Goal: Task Accomplishment & Management: Complete application form

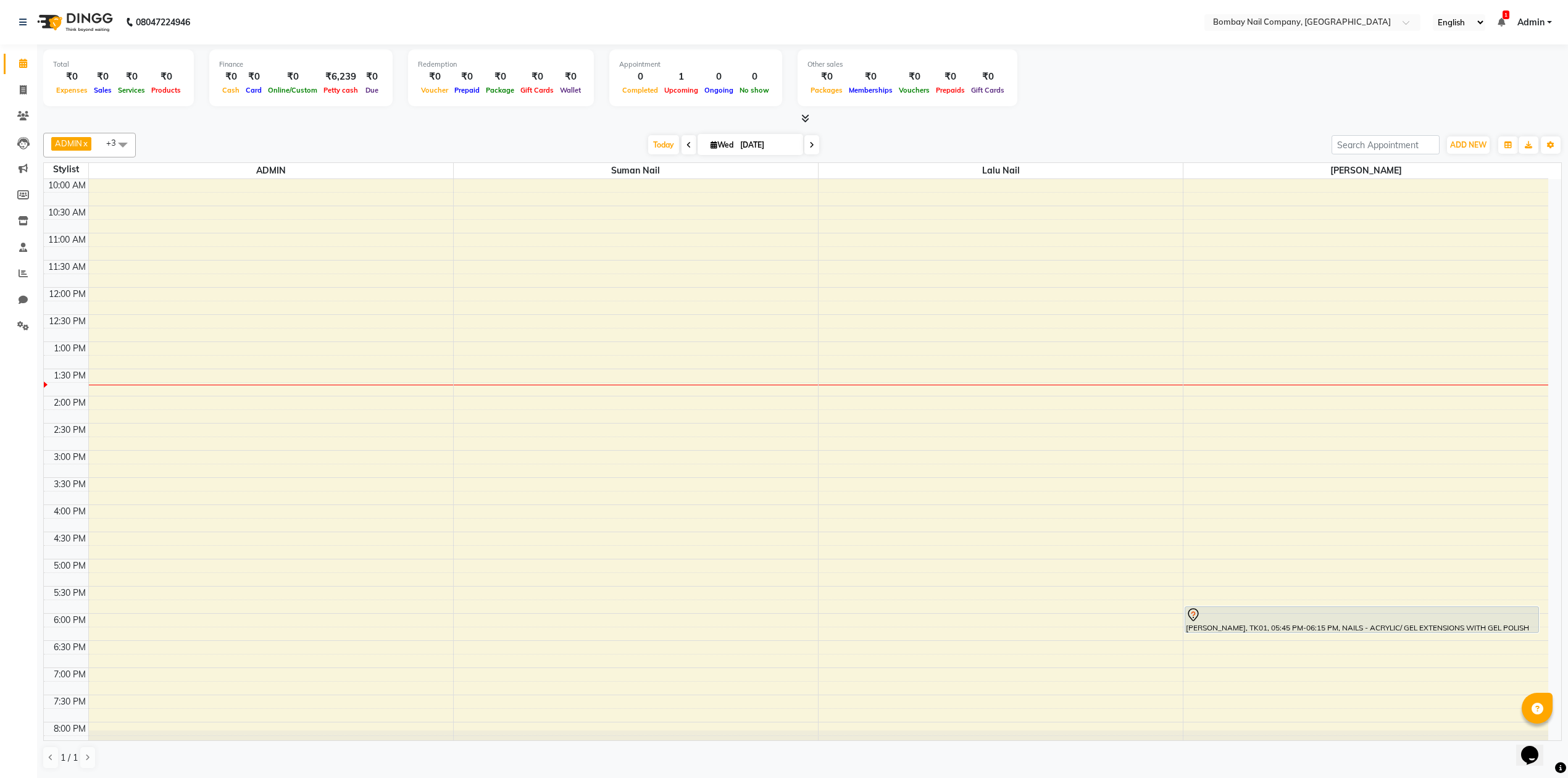
click at [803, 113] on icon at bounding box center [805, 117] width 8 height 9
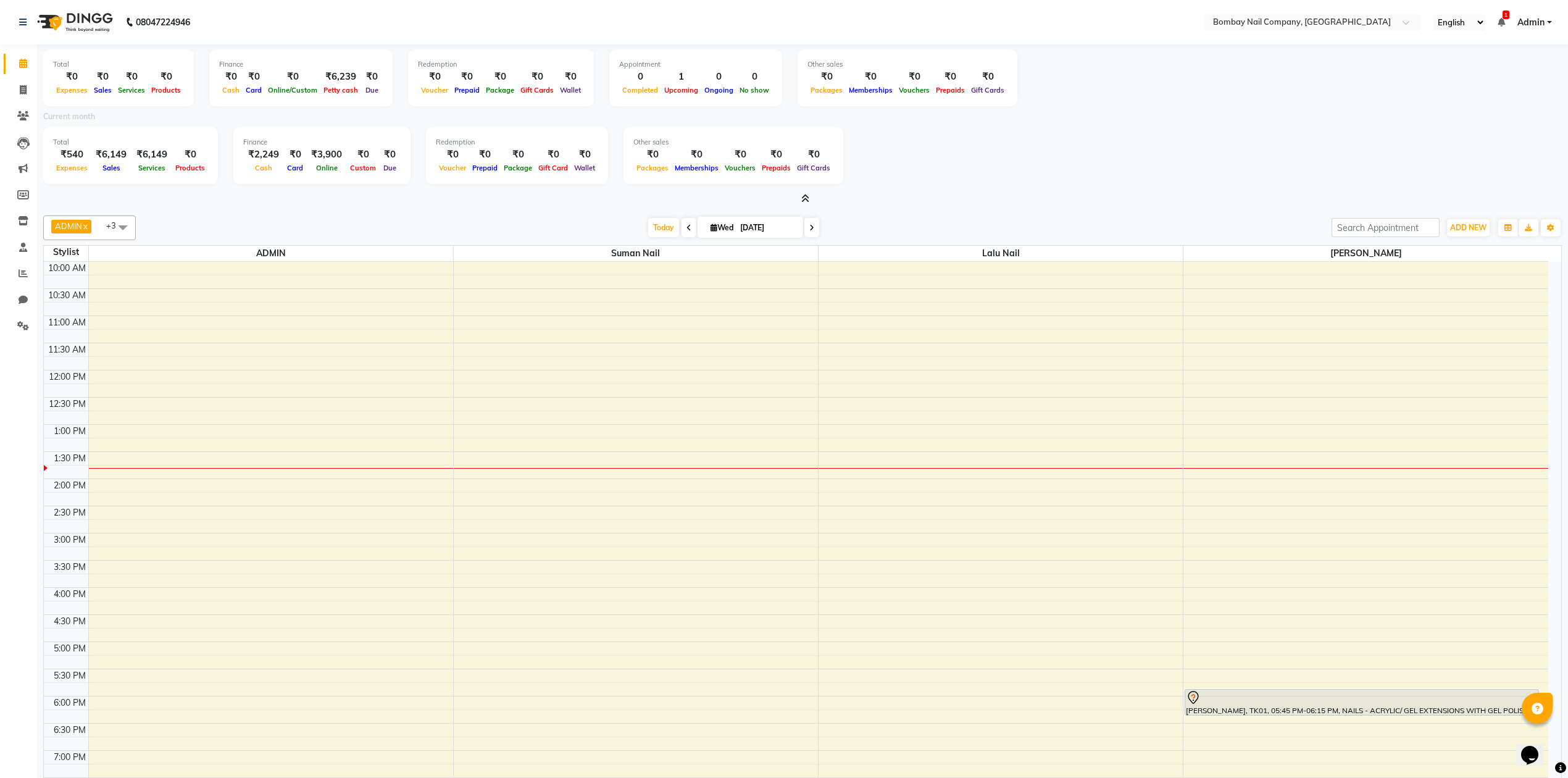
click at [804, 195] on icon at bounding box center [805, 198] width 8 height 9
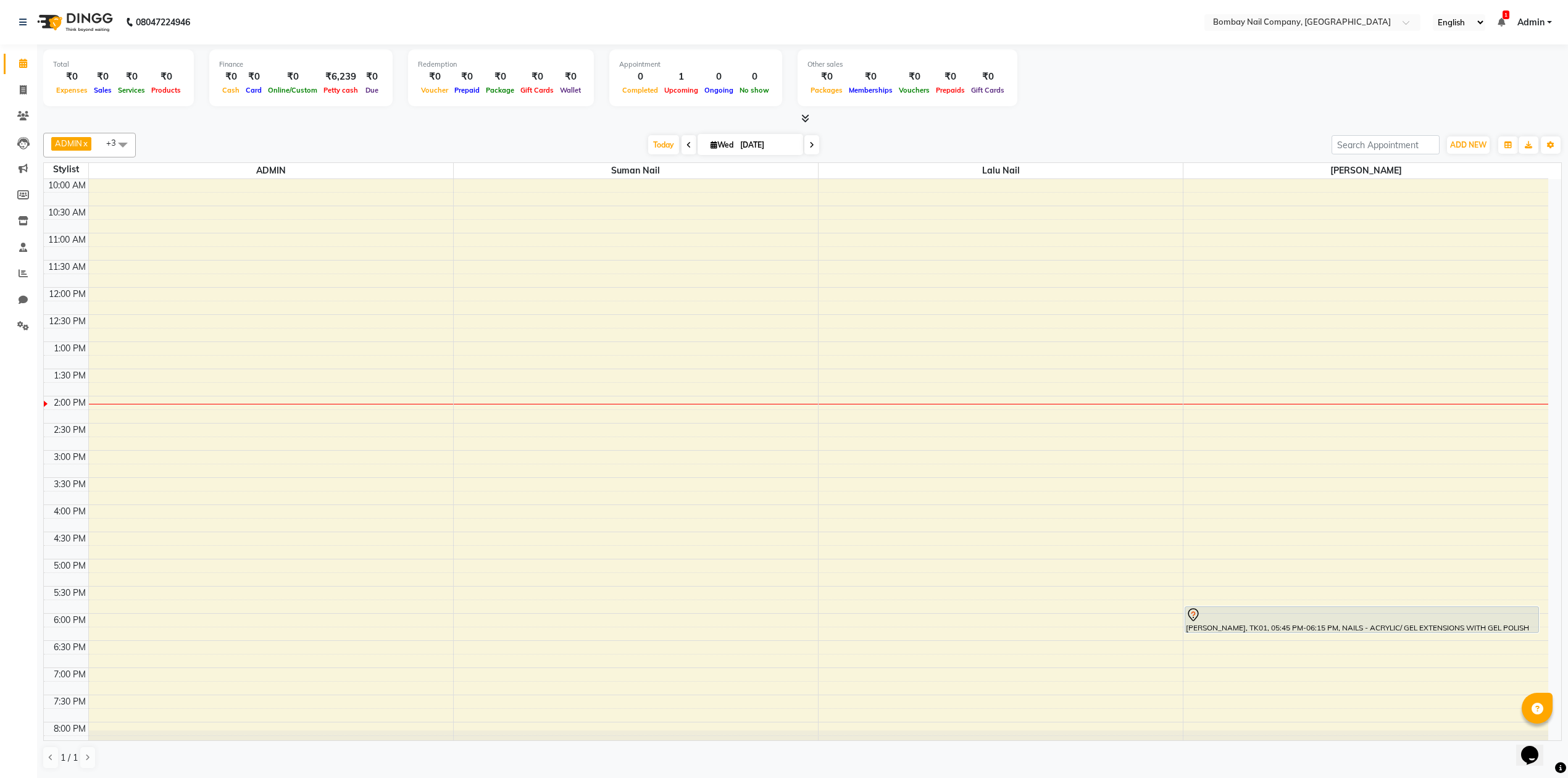
click at [1057, 88] on div "Total ₹0 Expenses ₹0 Sales ₹0 Services ₹0 Products Finance ₹0 Cash ₹0 Card ₹0 O…" at bounding box center [802, 80] width 1518 height 61
click at [1080, 123] on div at bounding box center [802, 118] width 1518 height 13
click at [959, 128] on div "ADMIN x Sanjay Nail x Suman Nail x Lalu Nail x +3 Select All ADMIN Suman Nail L…" at bounding box center [802, 451] width 1518 height 646
click at [850, 549] on div "10:00 AM 10:30 AM 11:00 AM 11:30 AM 12:00 PM 12:30 PM 1:00 PM 1:30 PM 2:00 PM 2…" at bounding box center [796, 504] width 1505 height 651
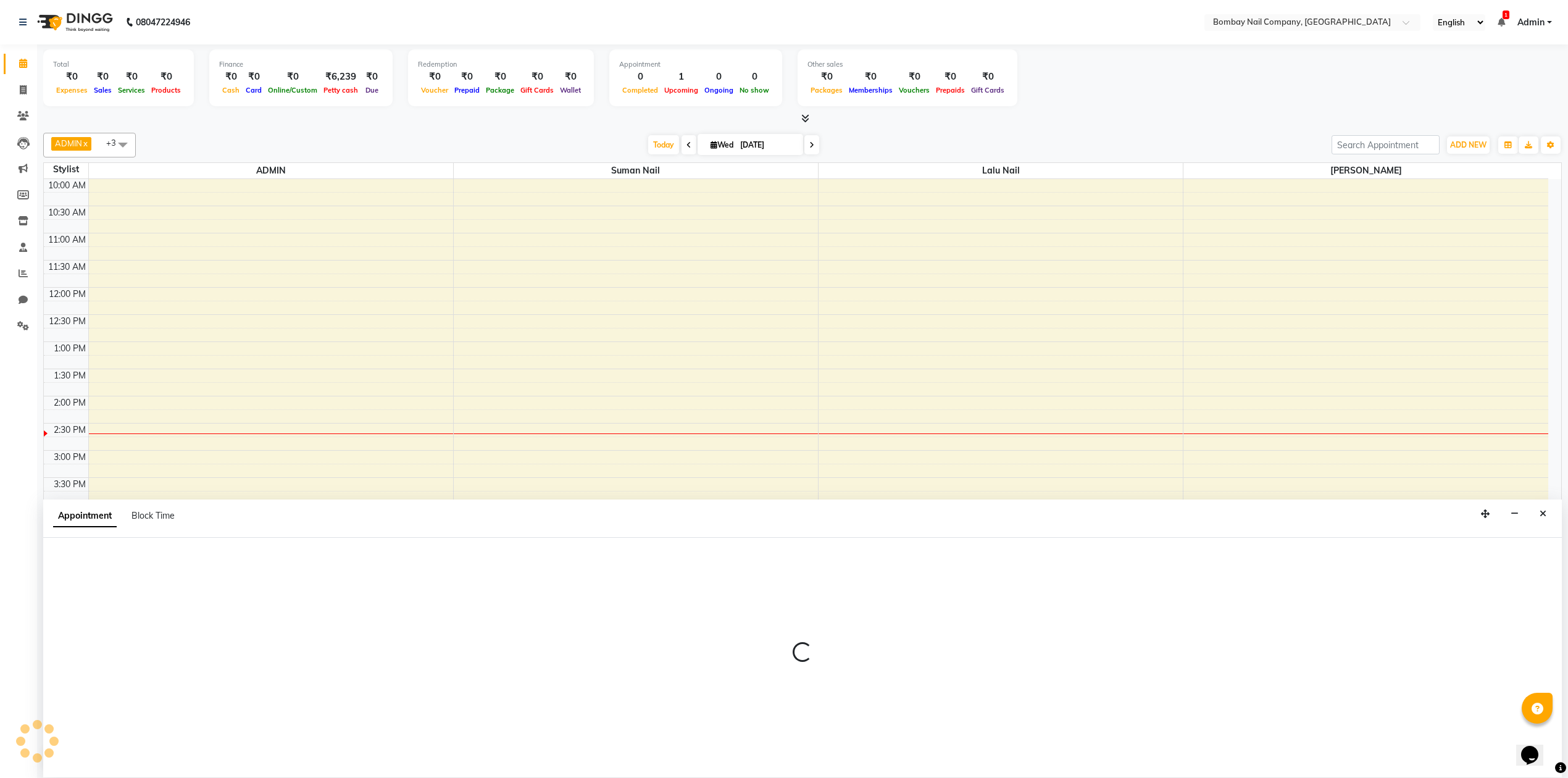
scroll to position [1, 0]
select select "90118"
select select "990"
select select "tentative"
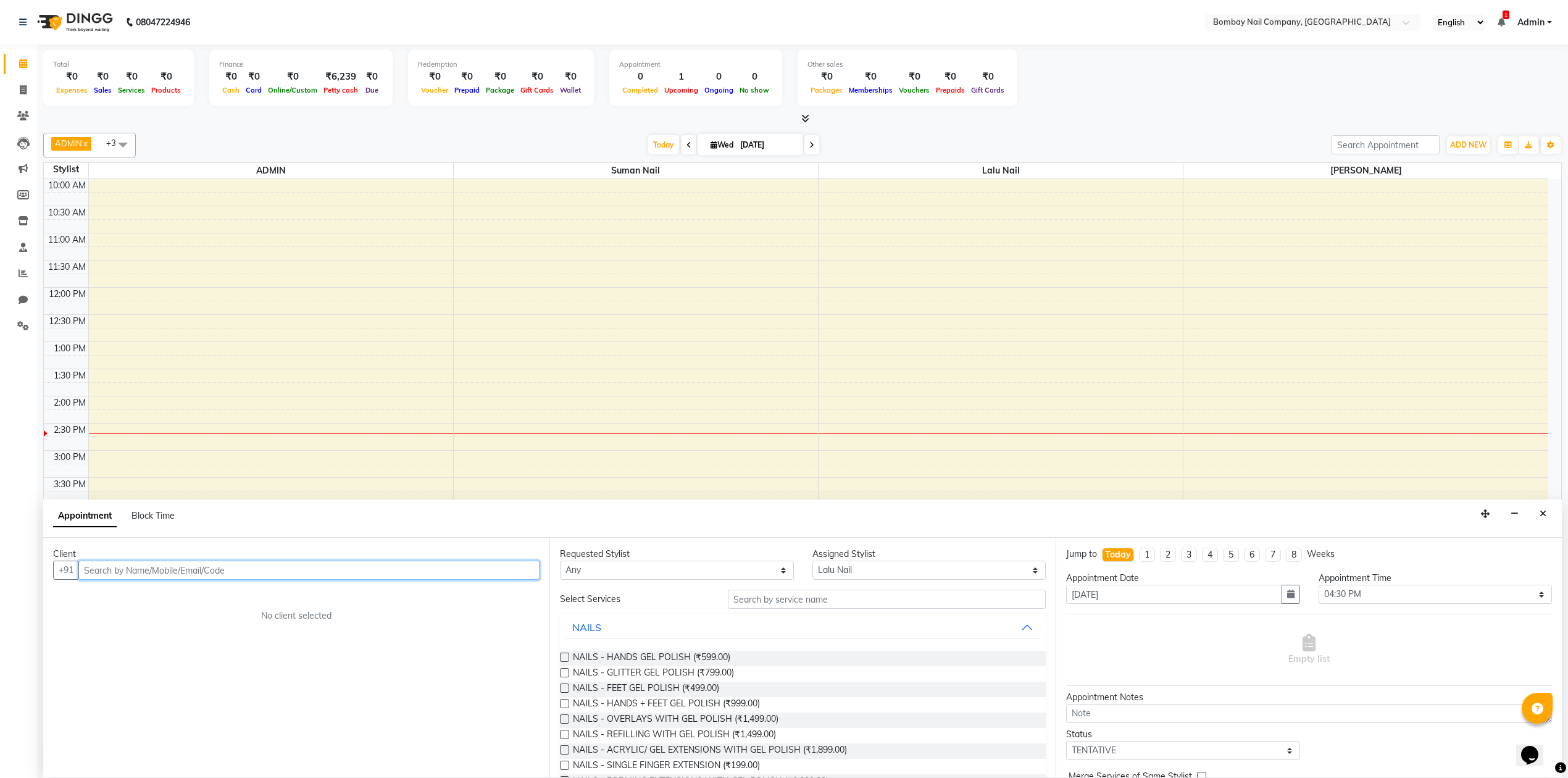
click at [392, 573] on input "text" at bounding box center [309, 570] width 461 height 20
click at [773, 145] on input "[DATE]" at bounding box center [766, 144] width 62 height 19
select select "9"
select select "2025"
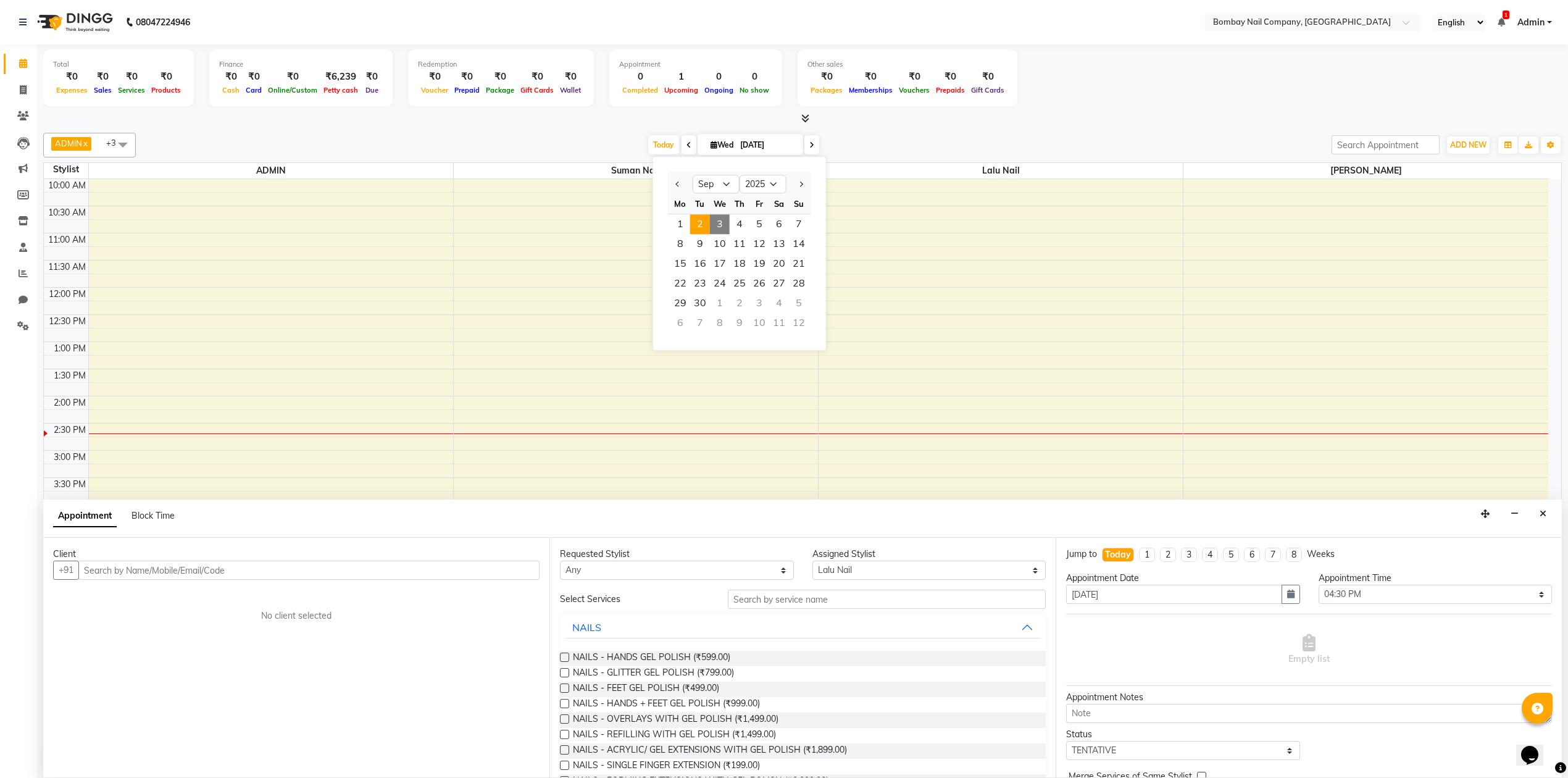
click at [692, 221] on span "2" at bounding box center [700, 224] width 20 height 20
type input "02-09-2025"
select select "990"
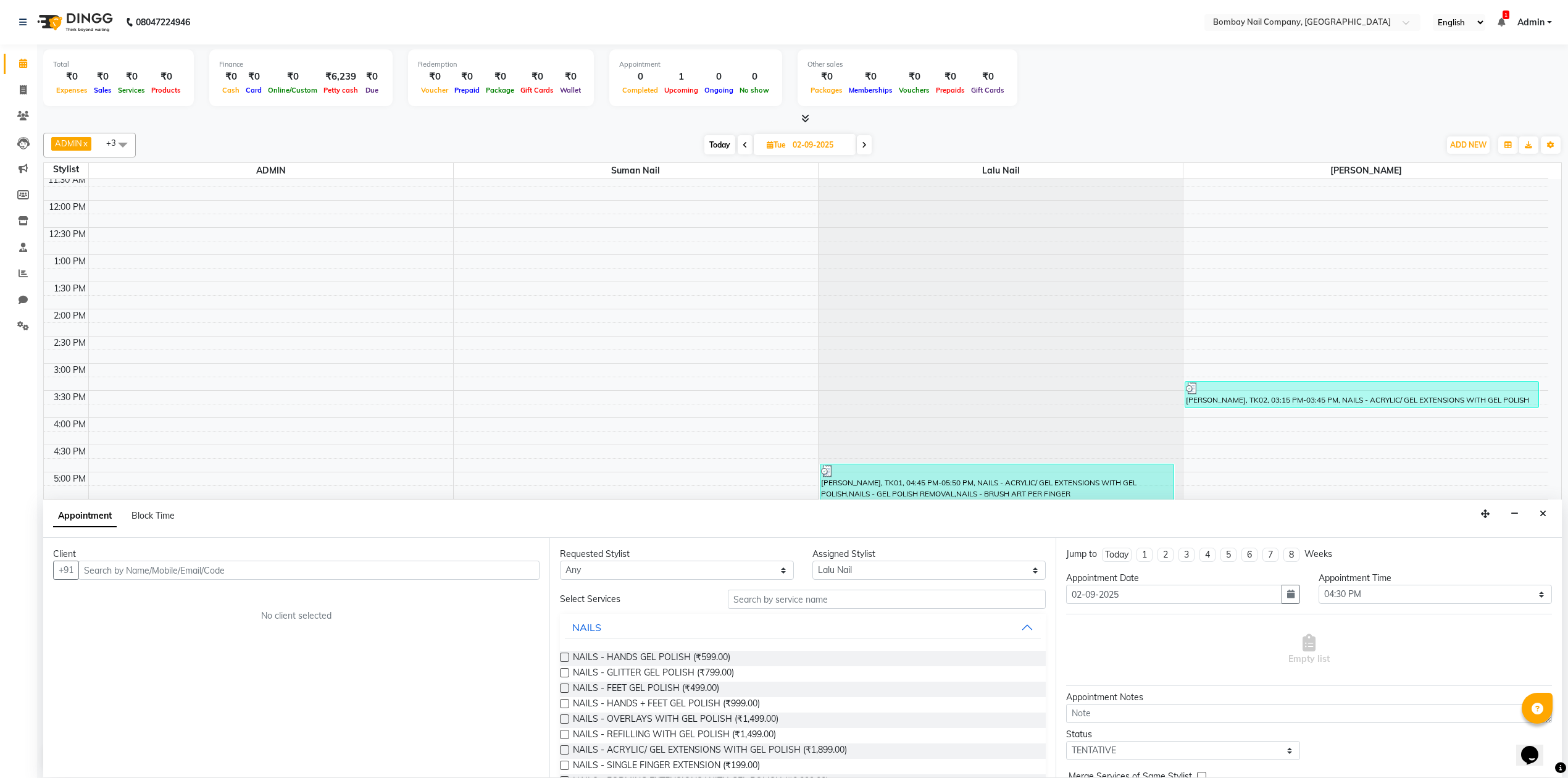
scroll to position [100, 0]
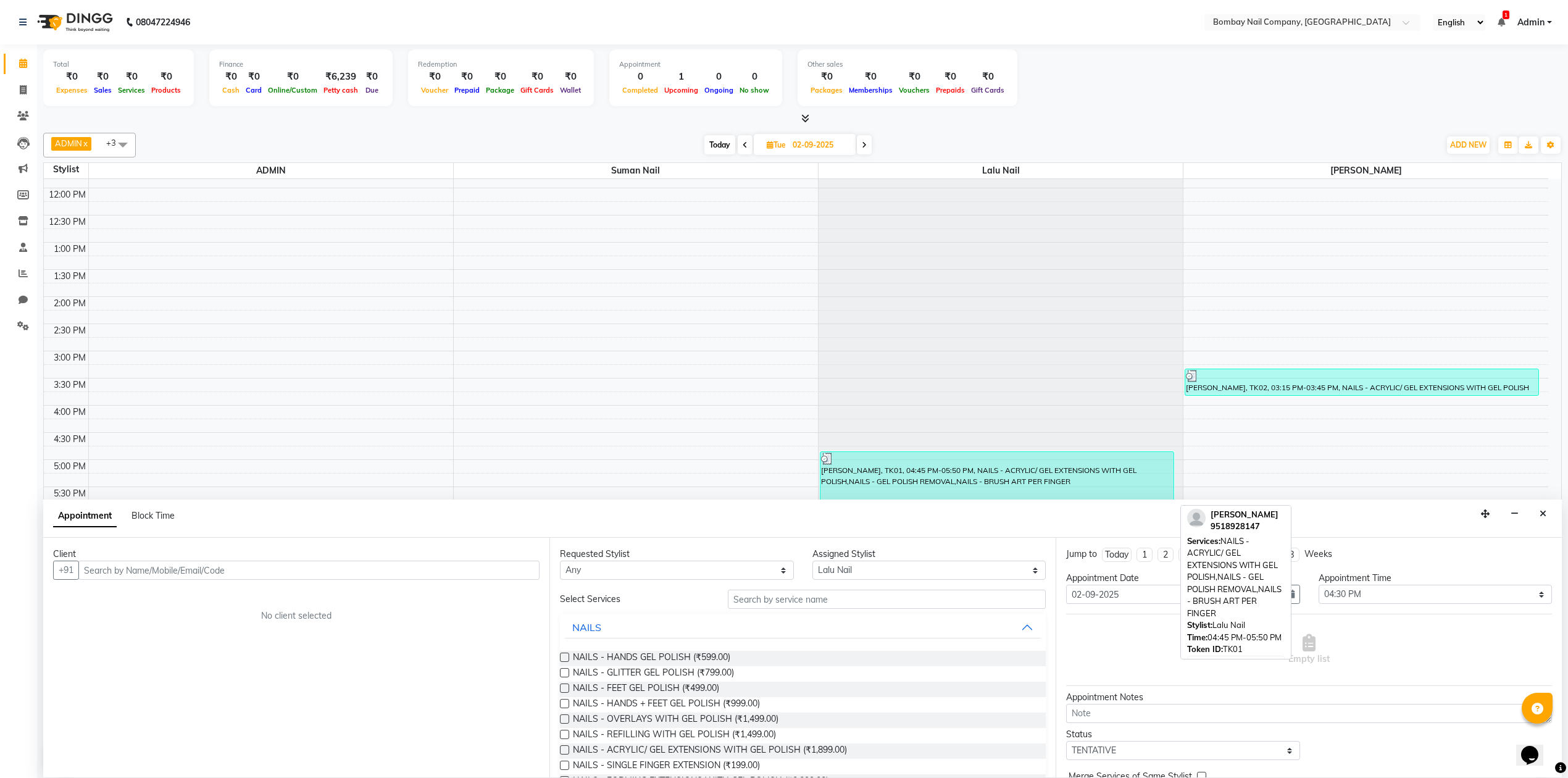
click at [968, 474] on div "[PERSON_NAME], TK01, 04:45 PM-05:50 PM, NAILS - ACRYLIC/ GEL EXTENSIONS WITH GE…" at bounding box center [997, 480] width 353 height 58
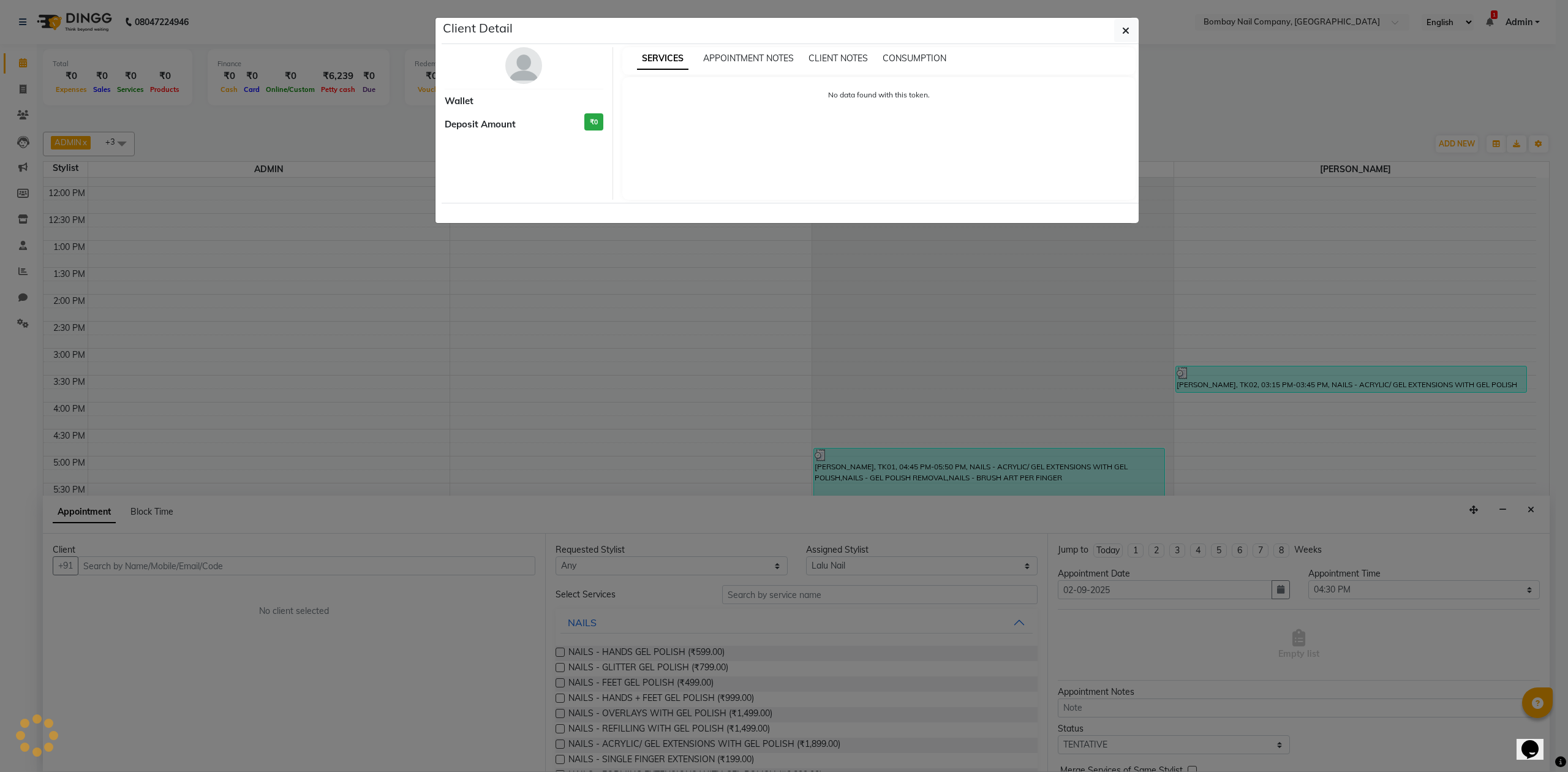
select select "3"
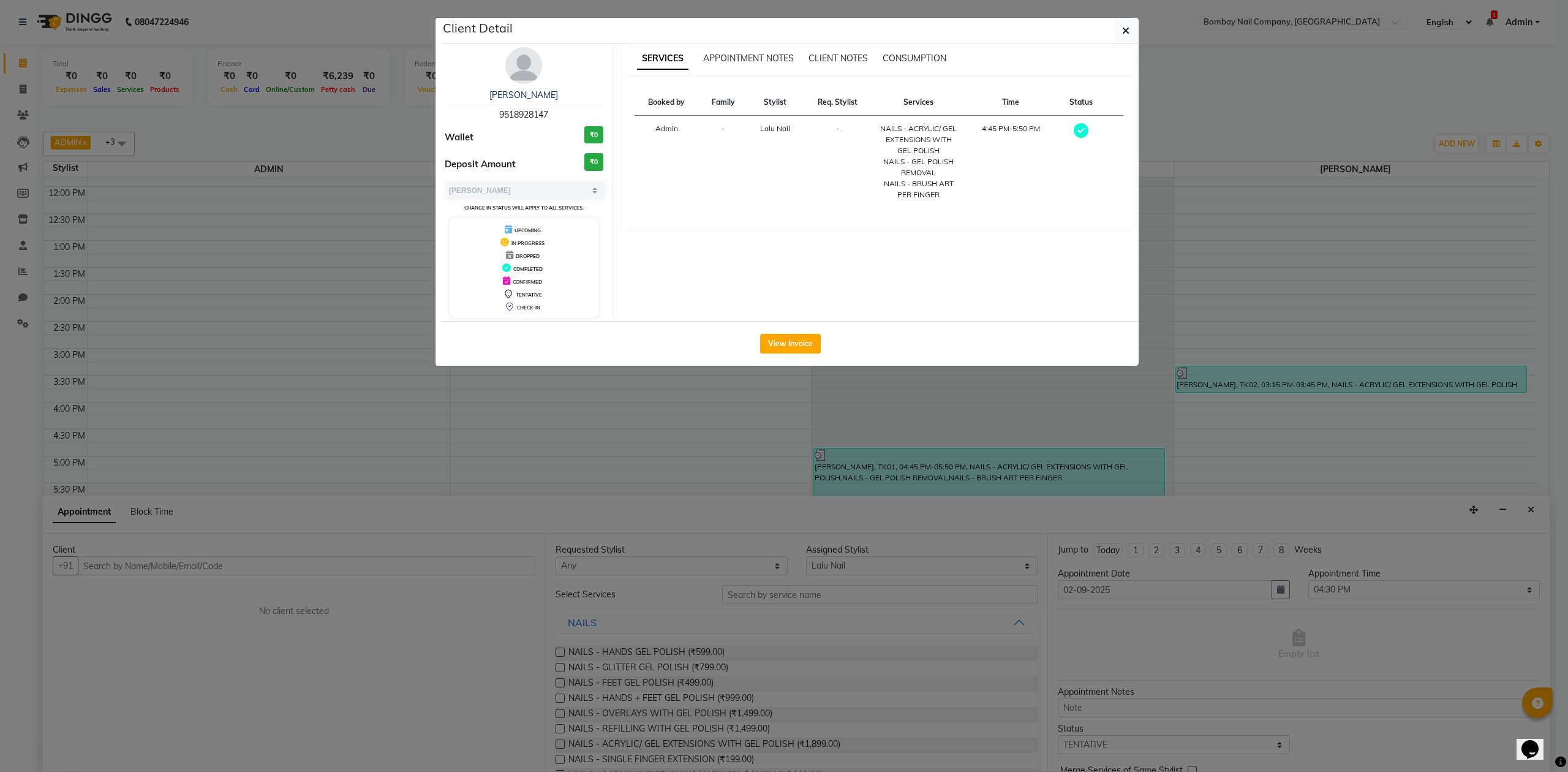
click at [523, 110] on span "9518928147" at bounding box center [523, 114] width 49 height 11
copy span "9518928147"
click at [1117, 26] on button "button" at bounding box center [1126, 31] width 23 height 23
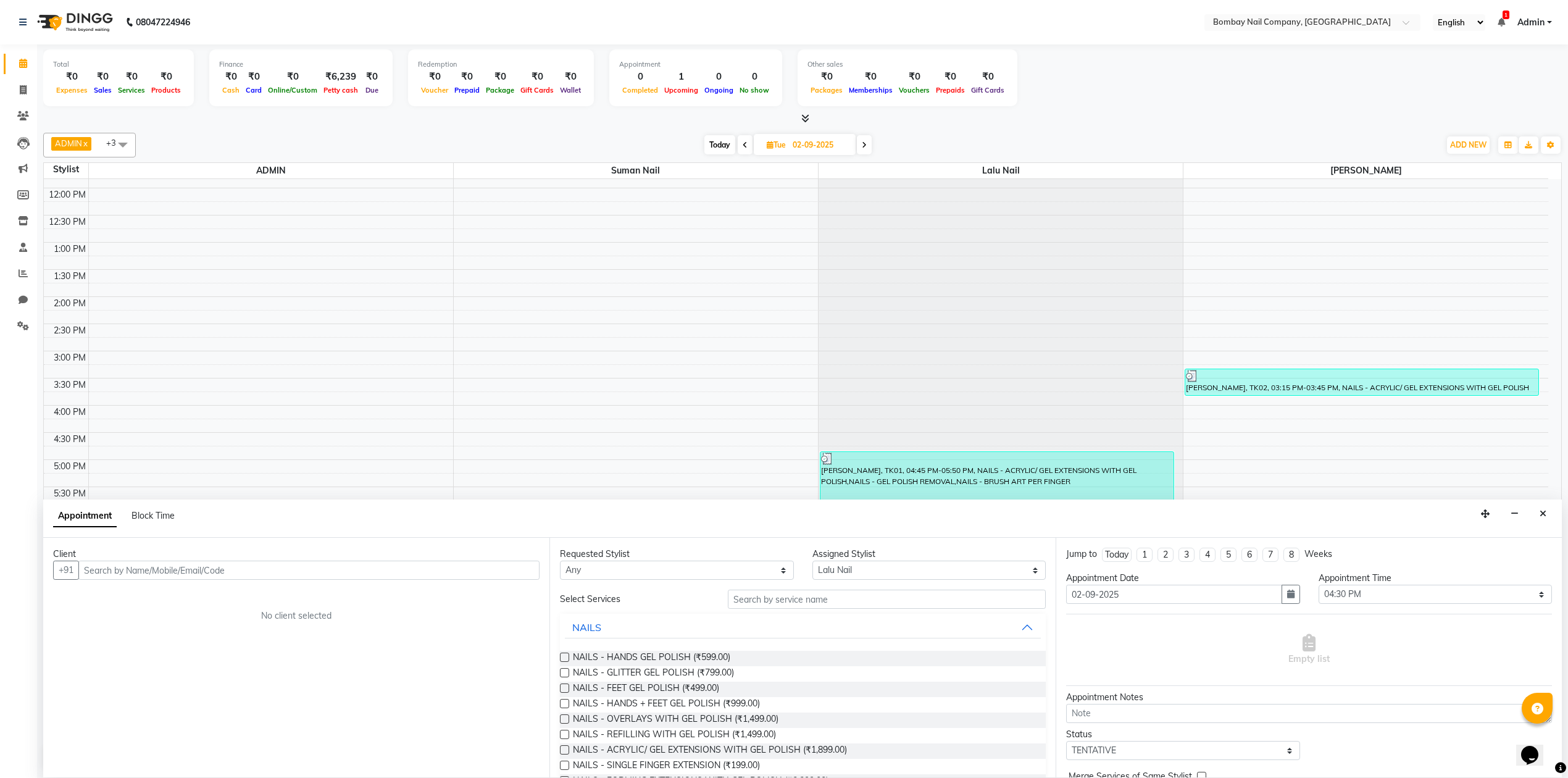
click at [791, 142] on input "02-09-2025" at bounding box center [819, 144] width 62 height 19
select select "9"
select select "2025"
click at [778, 223] on span "3" at bounding box center [776, 224] width 20 height 20
type input "[DATE]"
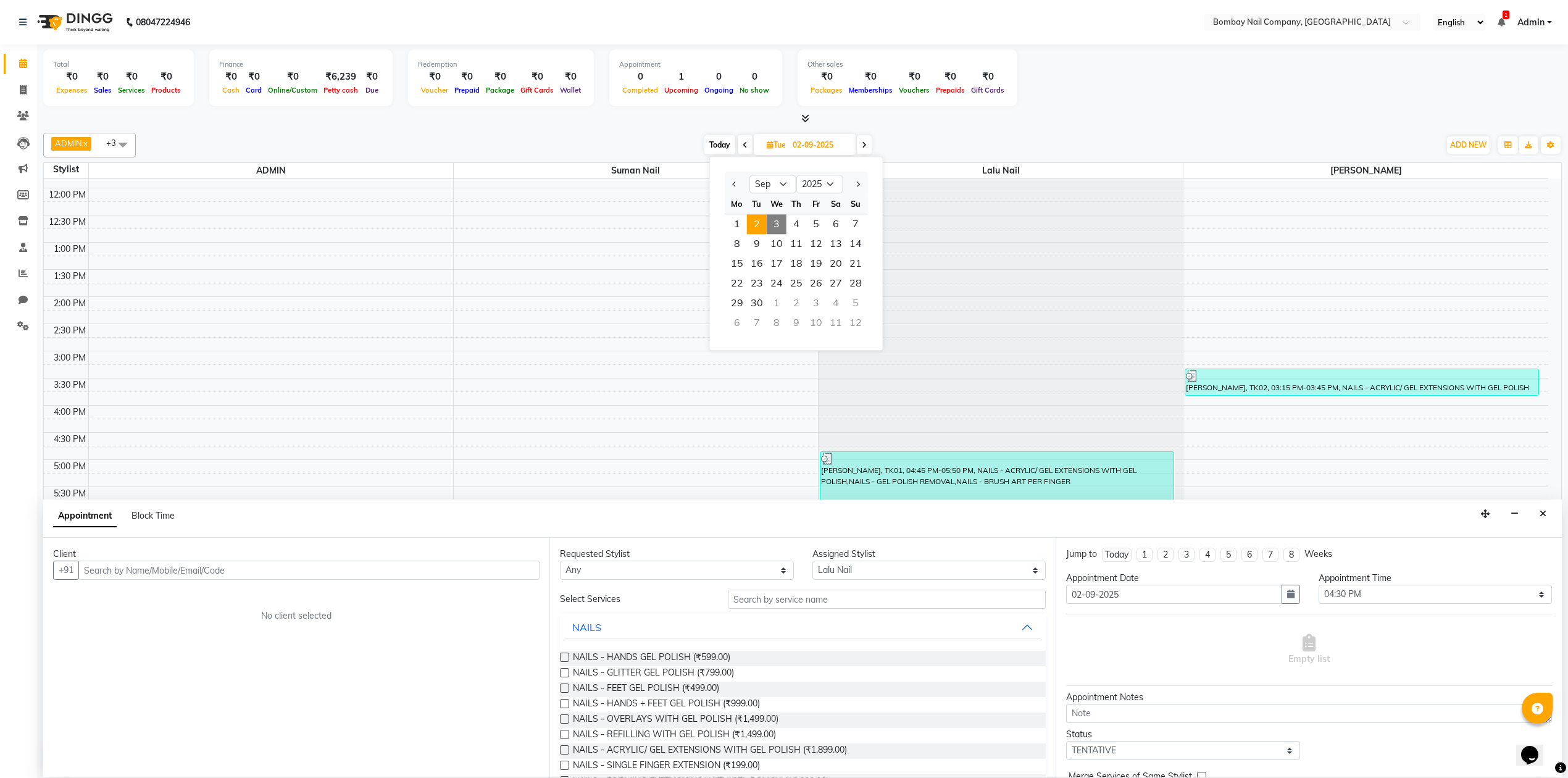
type input "[DATE]"
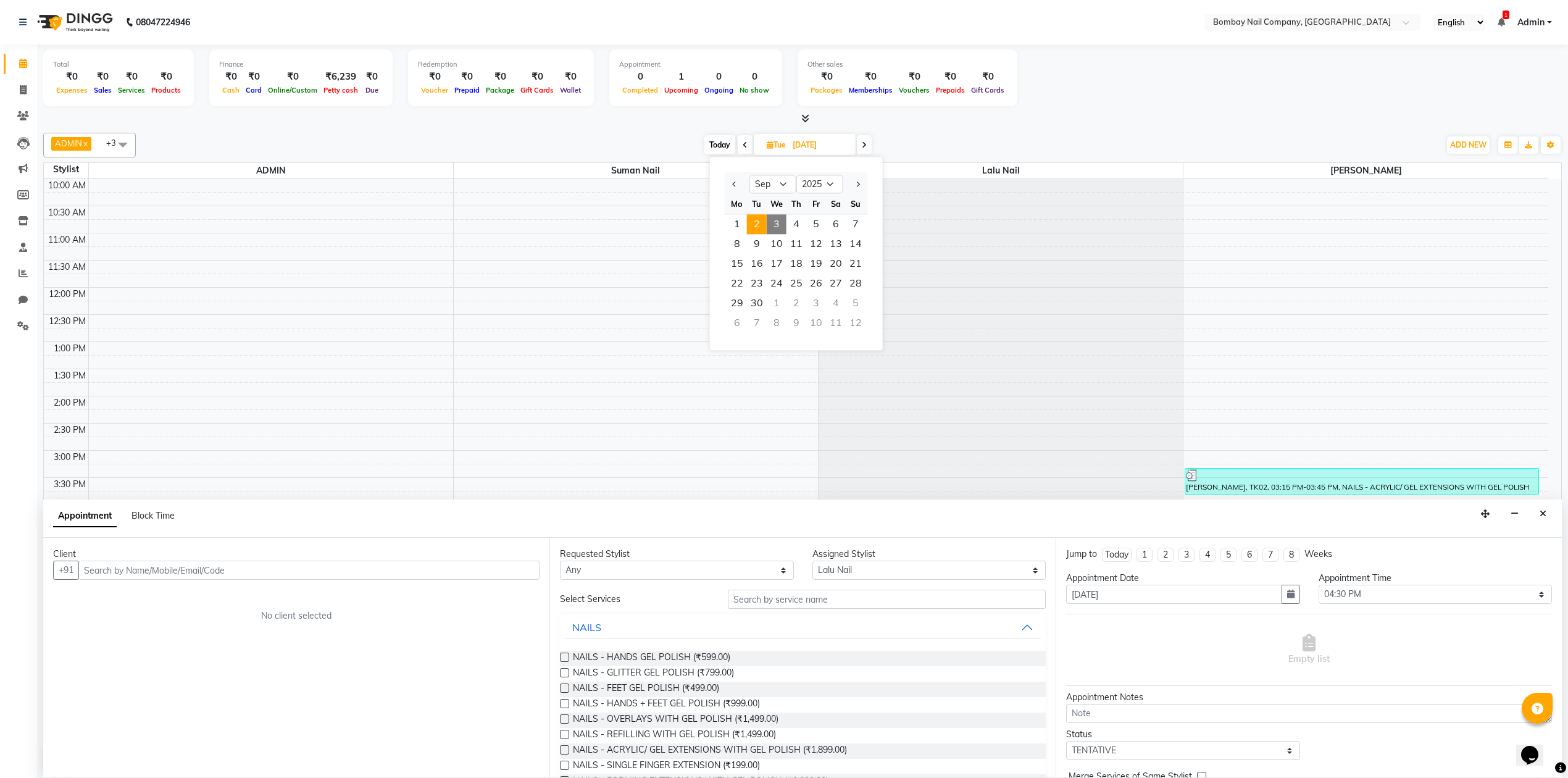
select select "990"
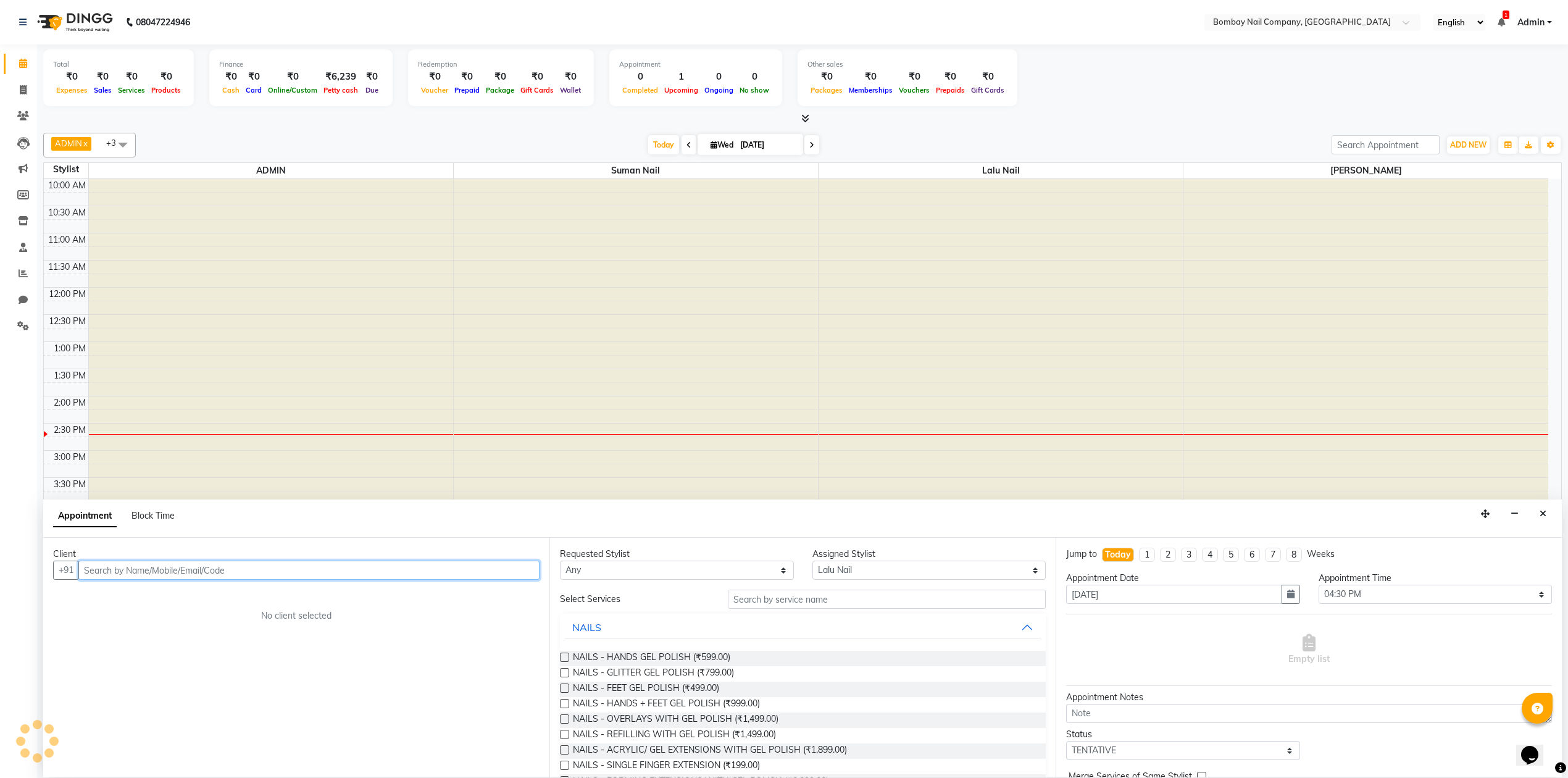
click at [450, 573] on input "text" at bounding box center [309, 570] width 461 height 20
paste input "9518928147"
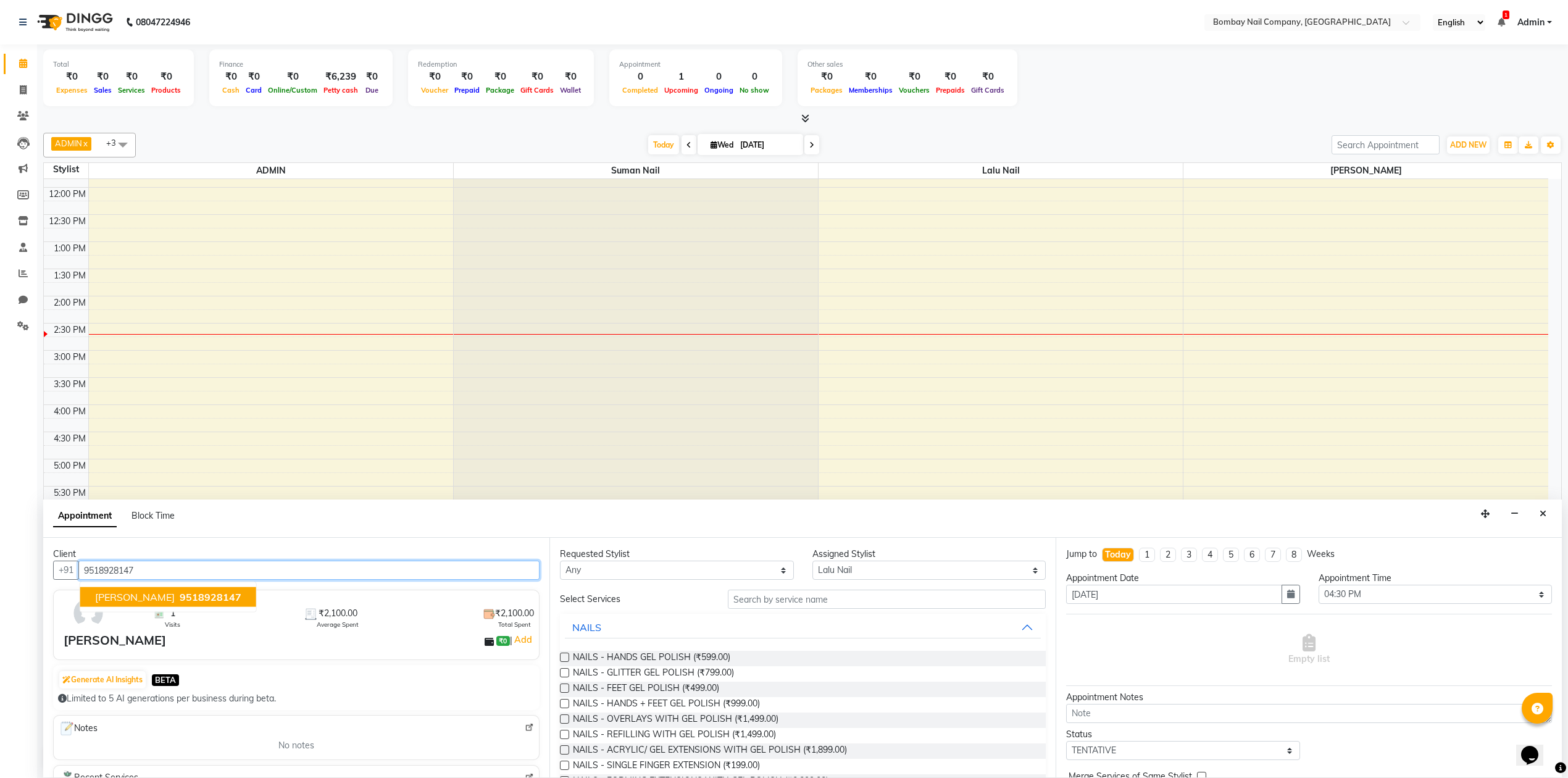
click at [179, 594] on button "[PERSON_NAME] 9518928147" at bounding box center [168, 596] width 176 height 20
type input "9518928147"
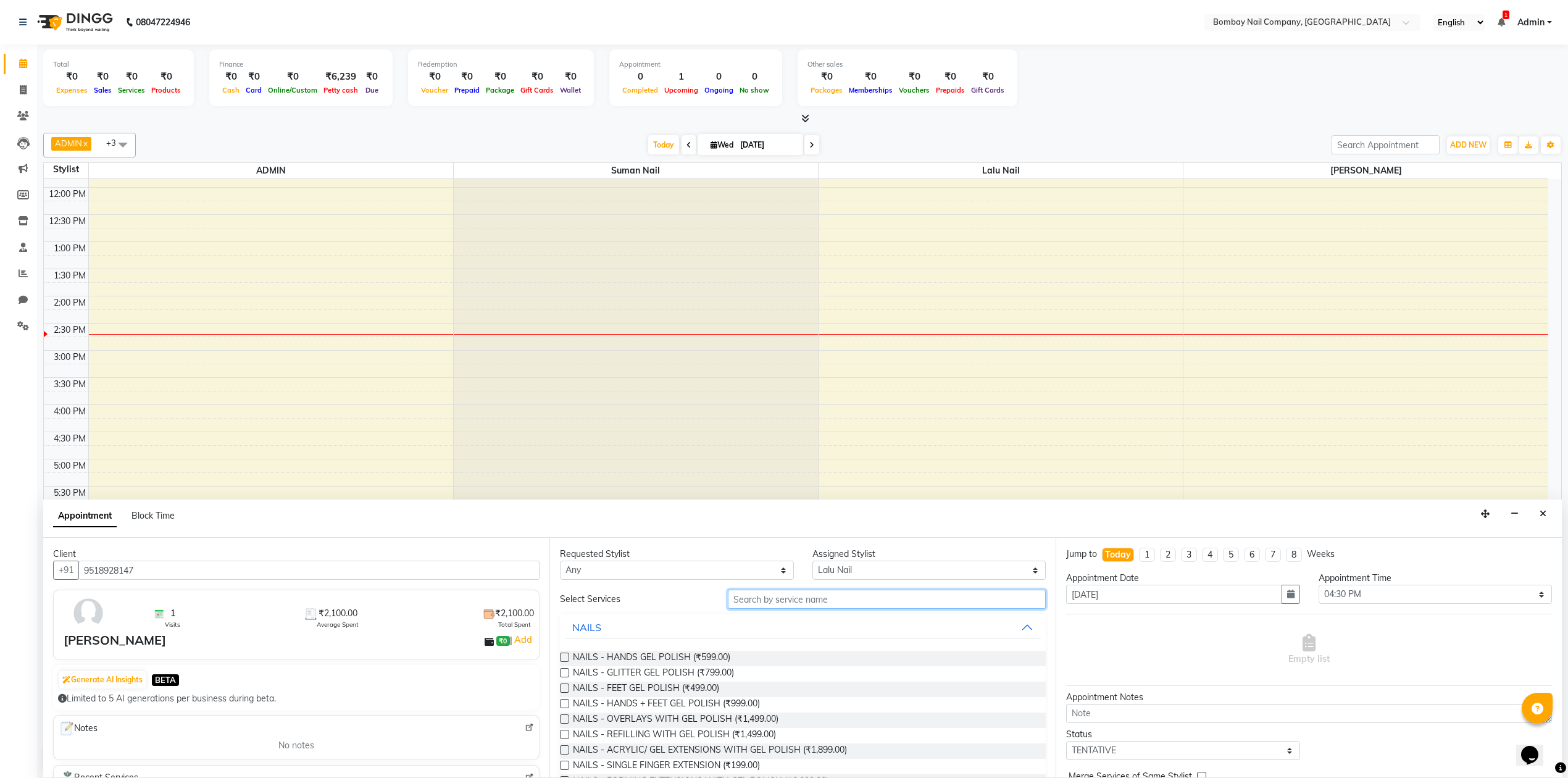
click at [788, 594] on input "text" at bounding box center [887, 599] width 318 height 20
click at [563, 748] on label at bounding box center [563, 749] width 9 height 9
click at [563, 748] on input "checkbox" at bounding box center [563, 751] width 8 height 8
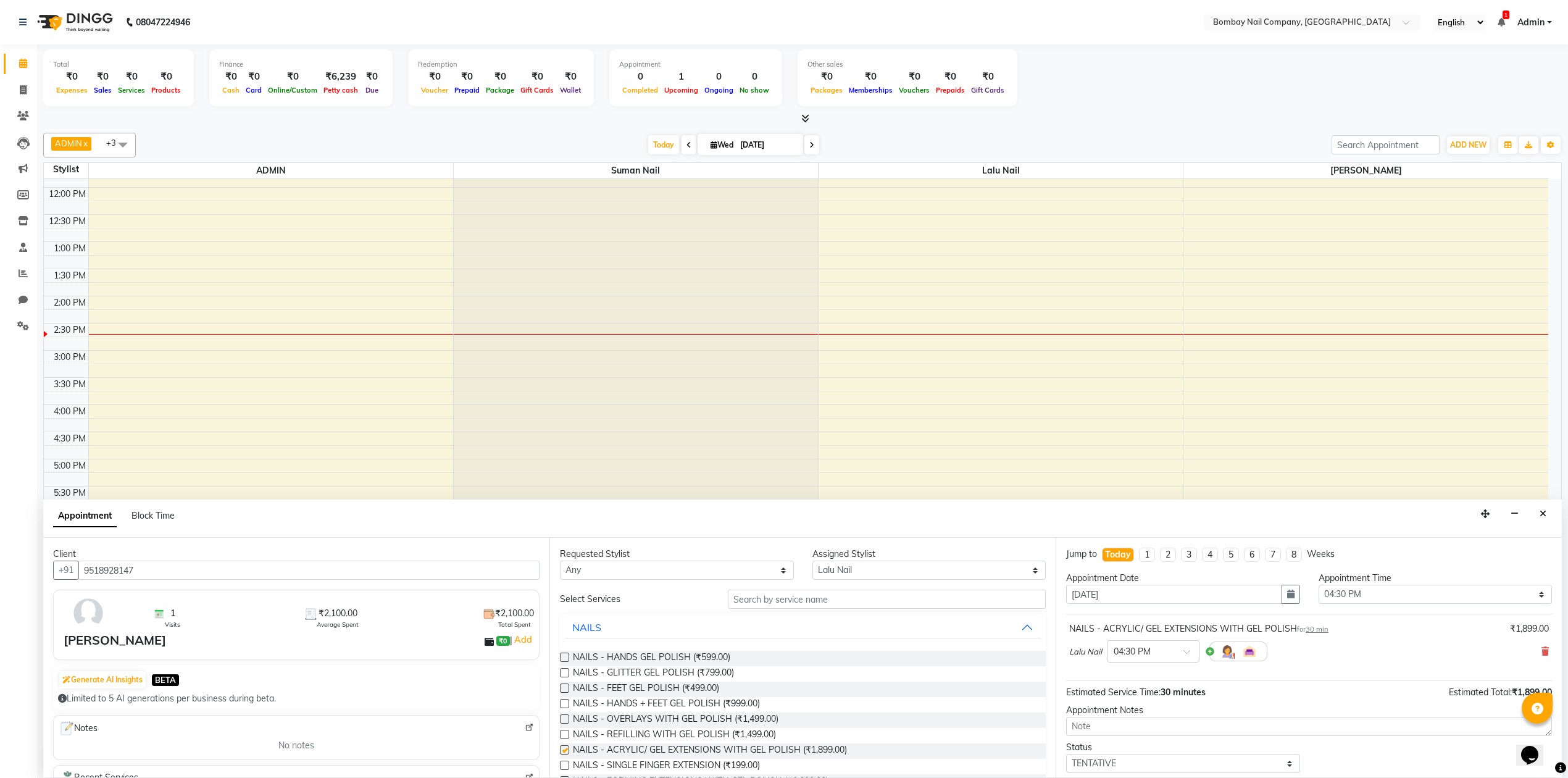
checkbox input "false"
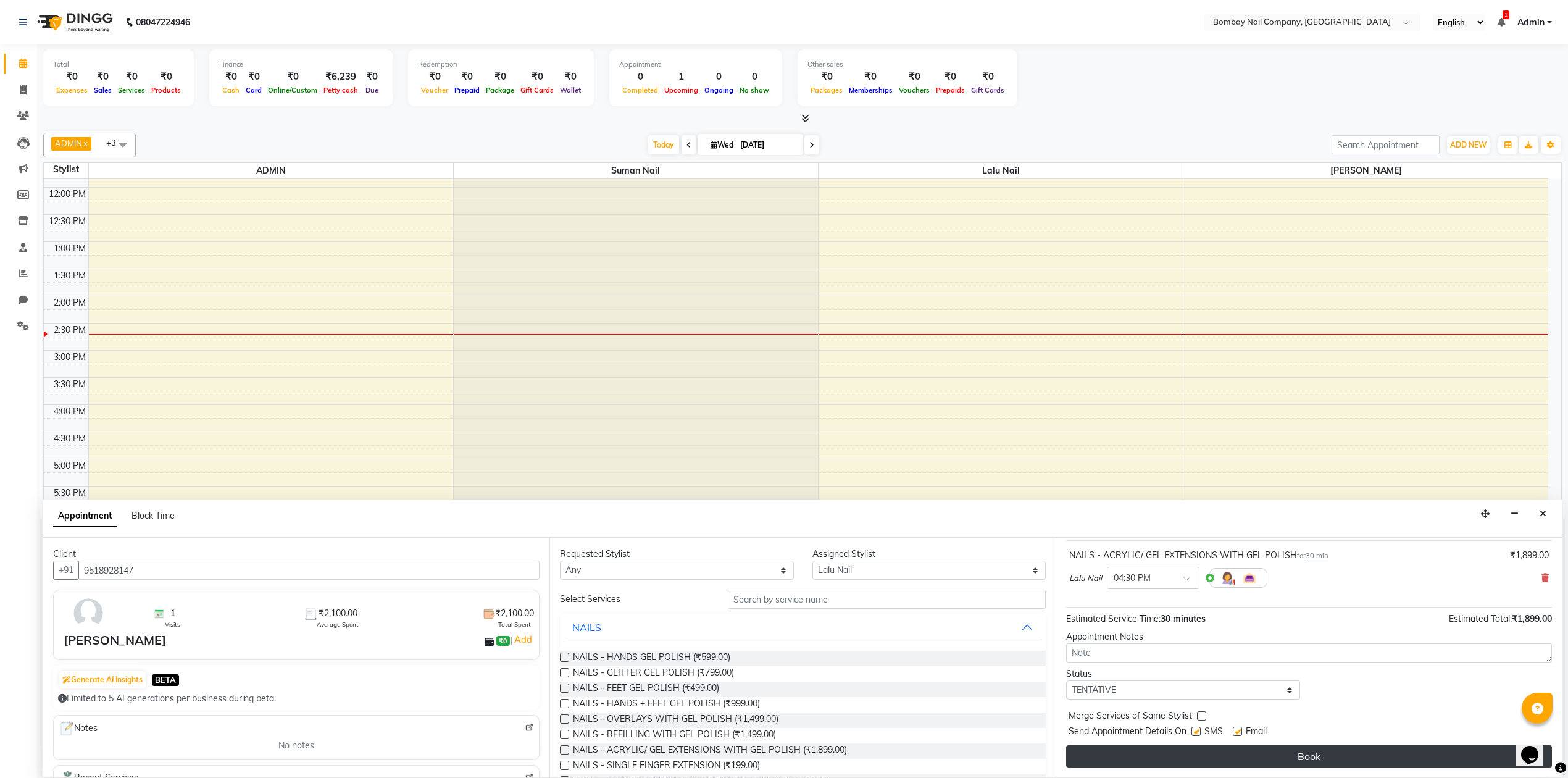
click at [1159, 748] on button "Book" at bounding box center [1309, 756] width 486 height 22
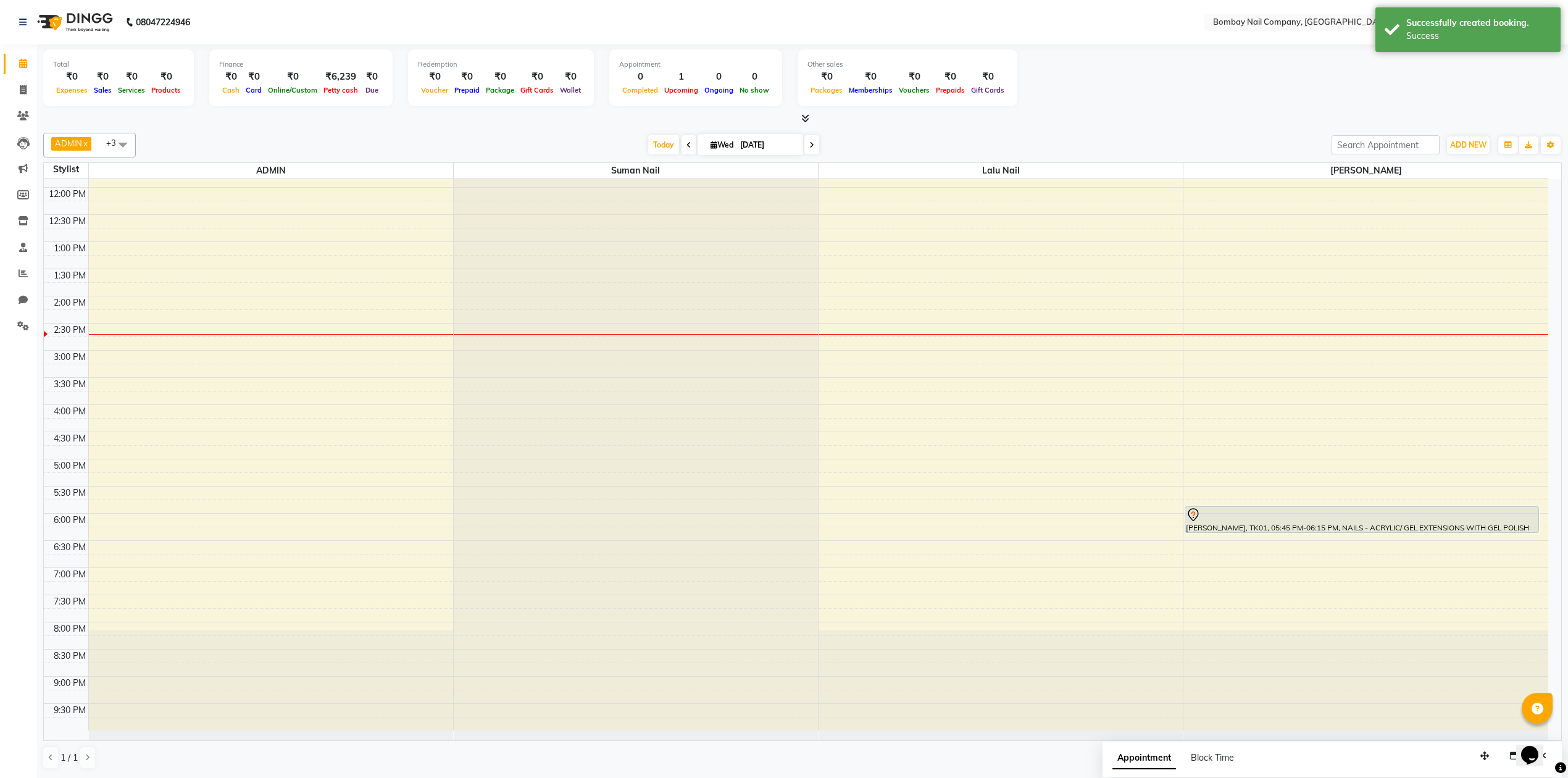
scroll to position [0, 0]
